Goal: Check status: Check status

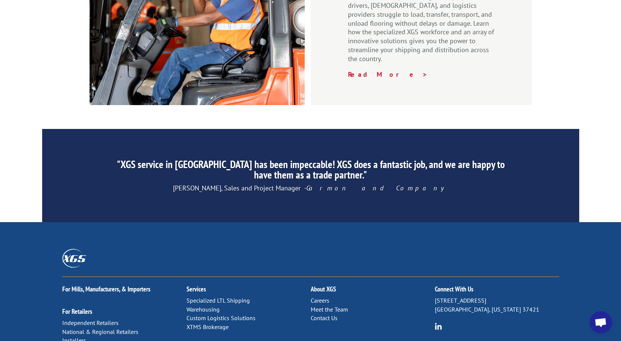
scroll to position [1136, 0]
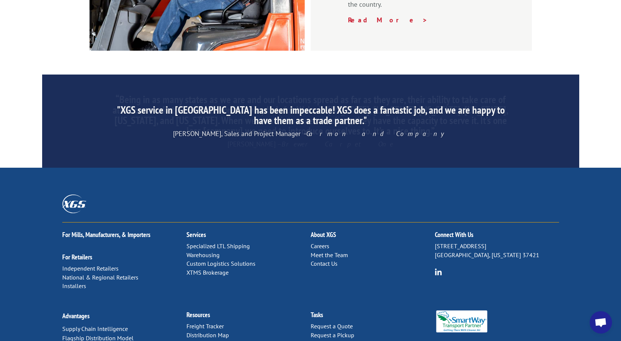
click at [318, 260] on link "Contact Us" at bounding box center [324, 263] width 27 height 7
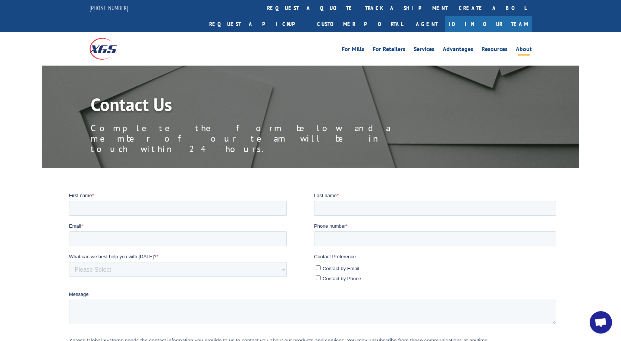
click at [522, 46] on link "About" at bounding box center [524, 50] width 16 height 8
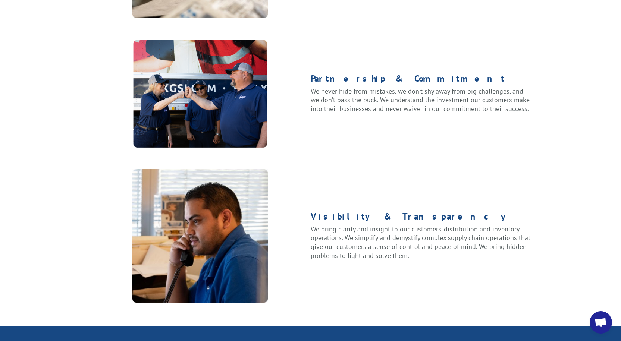
scroll to position [960, 0]
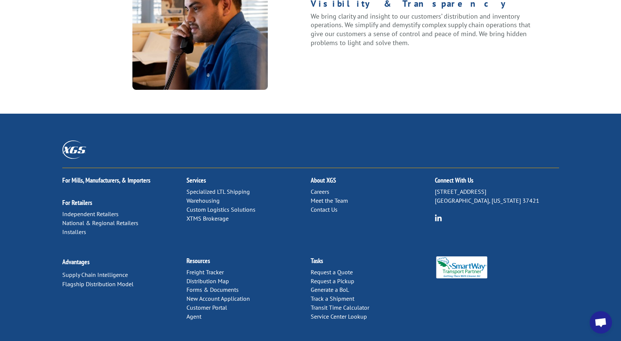
click at [324, 206] on link "Contact Us" at bounding box center [324, 209] width 27 height 7
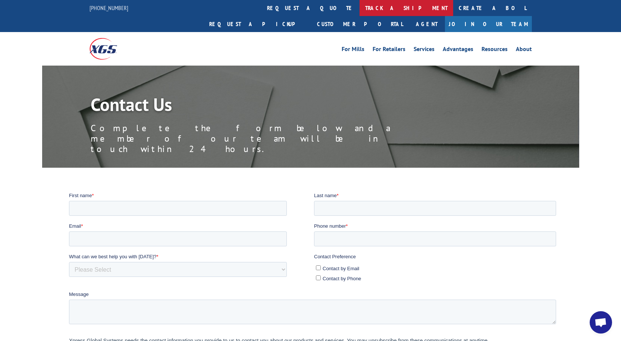
click at [360, 6] on link "track a shipment" at bounding box center [407, 8] width 94 height 16
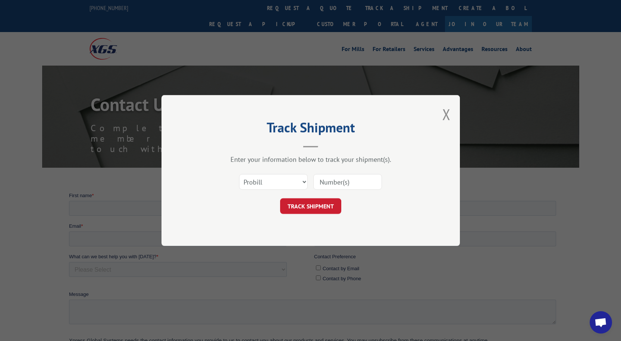
click at [341, 180] on input at bounding box center [347, 182] width 69 height 16
type input "12970595"
click at [317, 212] on button "TRACK SHIPMENT" at bounding box center [310, 207] width 61 height 16
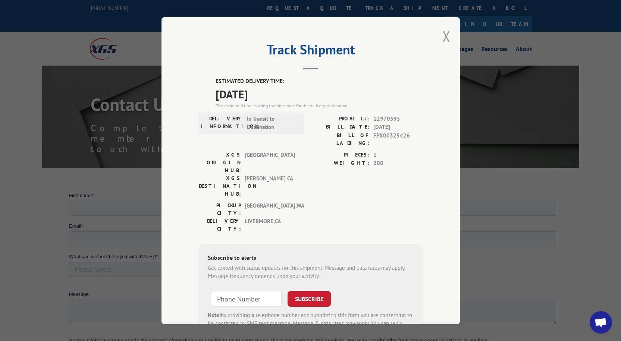
click at [443, 32] on button "Close modal" at bounding box center [447, 36] width 8 height 20
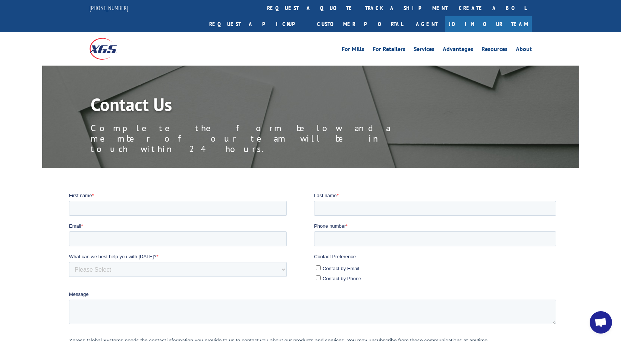
click at [109, 38] on img at bounding box center [104, 48] width 28 height 21
